Goal: Information Seeking & Learning: Find specific fact

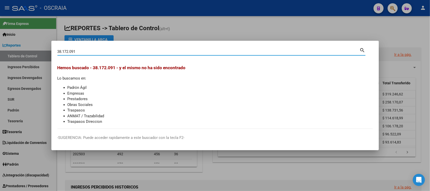
click at [69, 52] on input "38.172.091" at bounding box center [208, 51] width 302 height 5
type input "38172091"
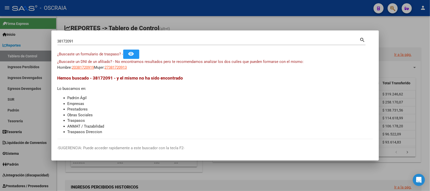
click at [82, 70] on app-link-go-to "20381720919" at bounding box center [83, 68] width 22 height 6
click at [81, 65] on app-link-go-to "20381720919" at bounding box center [83, 68] width 22 height 6
click at [82, 70] on app-link-go-to "20381720919" at bounding box center [83, 68] width 22 height 6
click at [83, 66] on span "20381720919" at bounding box center [83, 67] width 22 height 5
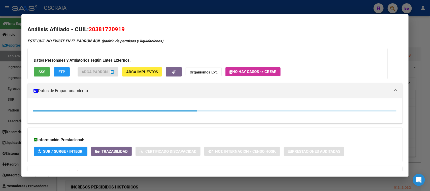
click at [98, 25] on h2 "Análisis Afiliado - CUIL: 20381720919" at bounding box center [214, 29] width 374 height 9
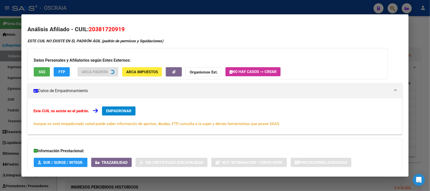
click at [99, 26] on span "20381720919" at bounding box center [107, 29] width 36 height 7
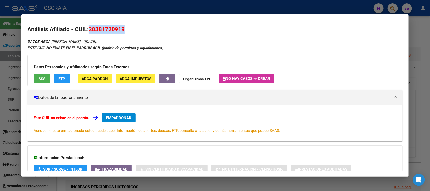
copy span "20381720919"
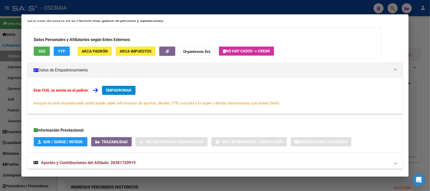
scroll to position [36, 0]
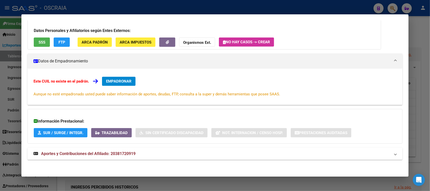
click at [118, 157] on mat-expansion-panel-header "Aportes y Contribuciones del Afiliado: 20381720919" at bounding box center [214, 154] width 374 height 12
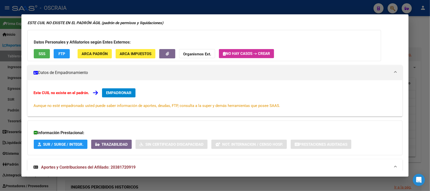
scroll to position [0, 0]
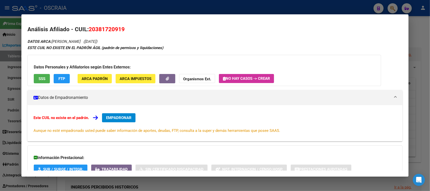
click at [108, 22] on mat-dialog-content "Análisis Afiliado - CUIL: 20381720919 DATOS ARCA: [PERSON_NAME] ([DATE]) ESTE C…" at bounding box center [214, 95] width 386 height 150
click at [108, 28] on span "20381720919" at bounding box center [107, 29] width 36 height 7
copy span "20381720919"
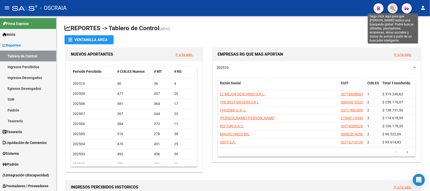
click at [392, 10] on icon "button" at bounding box center [392, 9] width 5 height 6
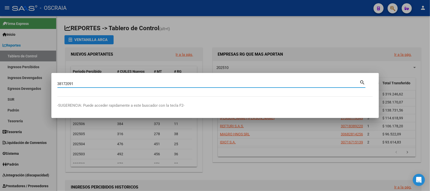
type input "38172091"
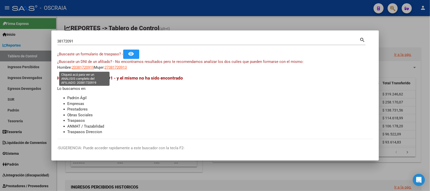
click at [77, 68] on span "20381720919" at bounding box center [83, 67] width 22 height 5
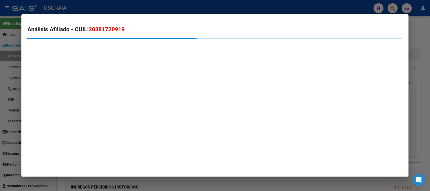
click at [97, 24] on mat-dialog-content "Análisis Afiliado - CUIL: 20381720919" at bounding box center [214, 40] width 386 height 40
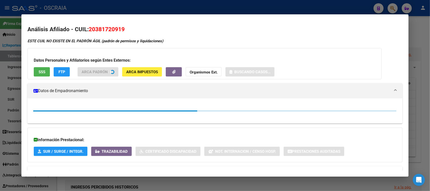
click at [98, 27] on span "20381720919" at bounding box center [107, 29] width 36 height 7
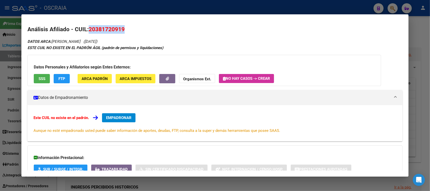
copy span "20381720919"
